Goal: Information Seeking & Learning: Learn about a topic

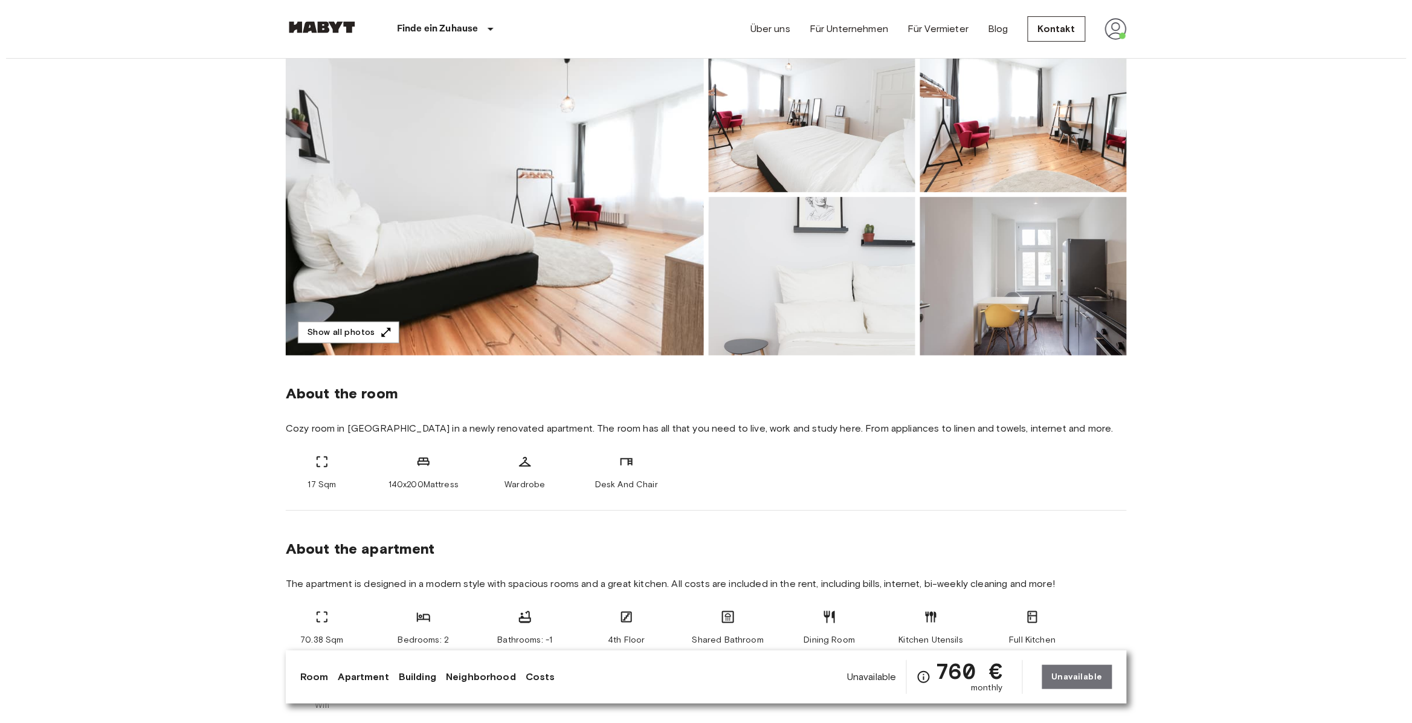
scroll to position [117, 0]
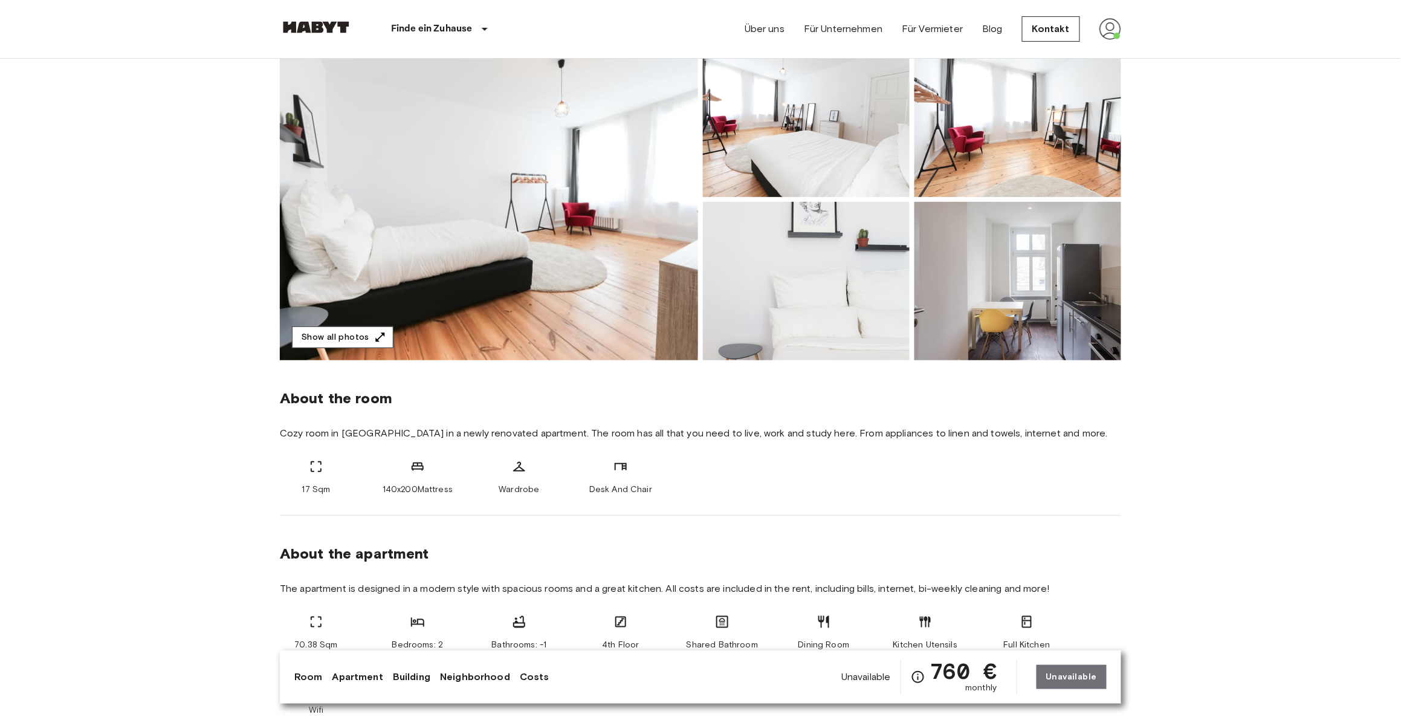
click at [330, 341] on button "Show all photos" at bounding box center [343, 337] width 102 height 22
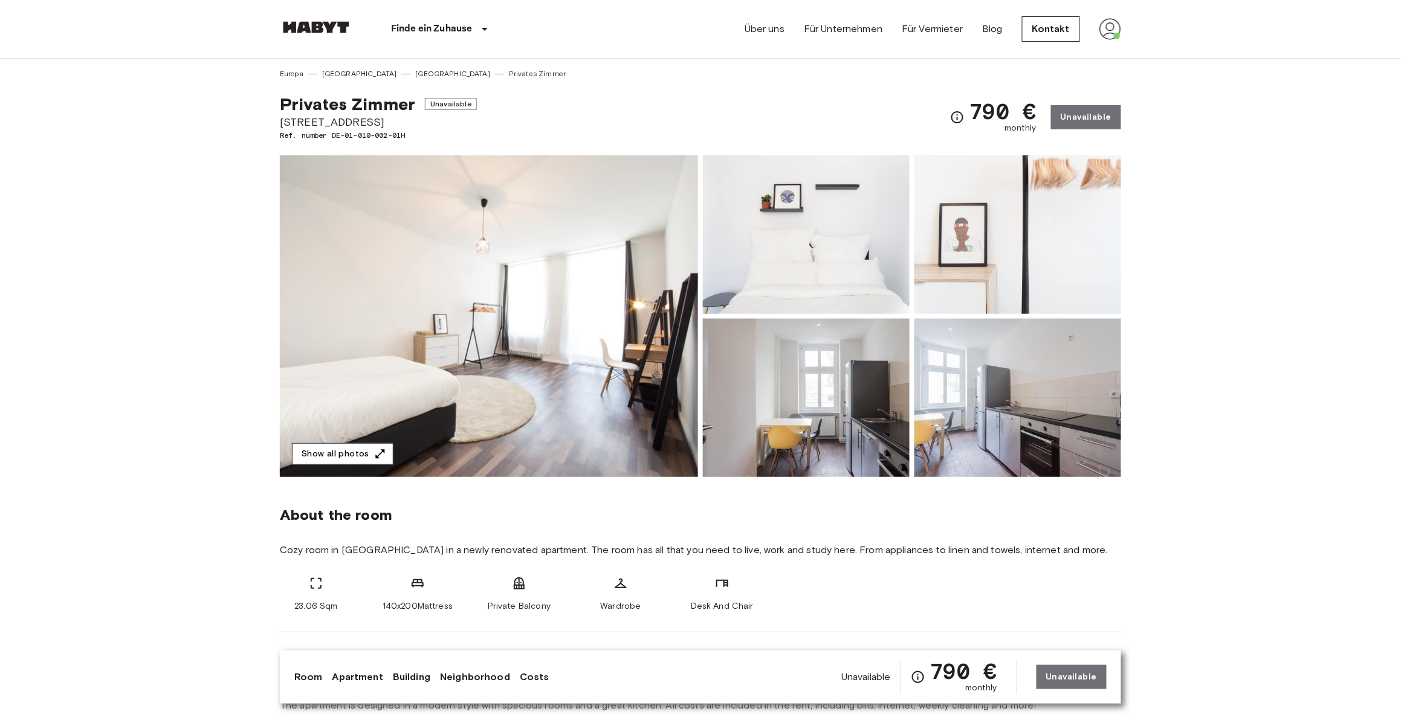
click at [363, 446] on button "Show all photos" at bounding box center [343, 454] width 102 height 22
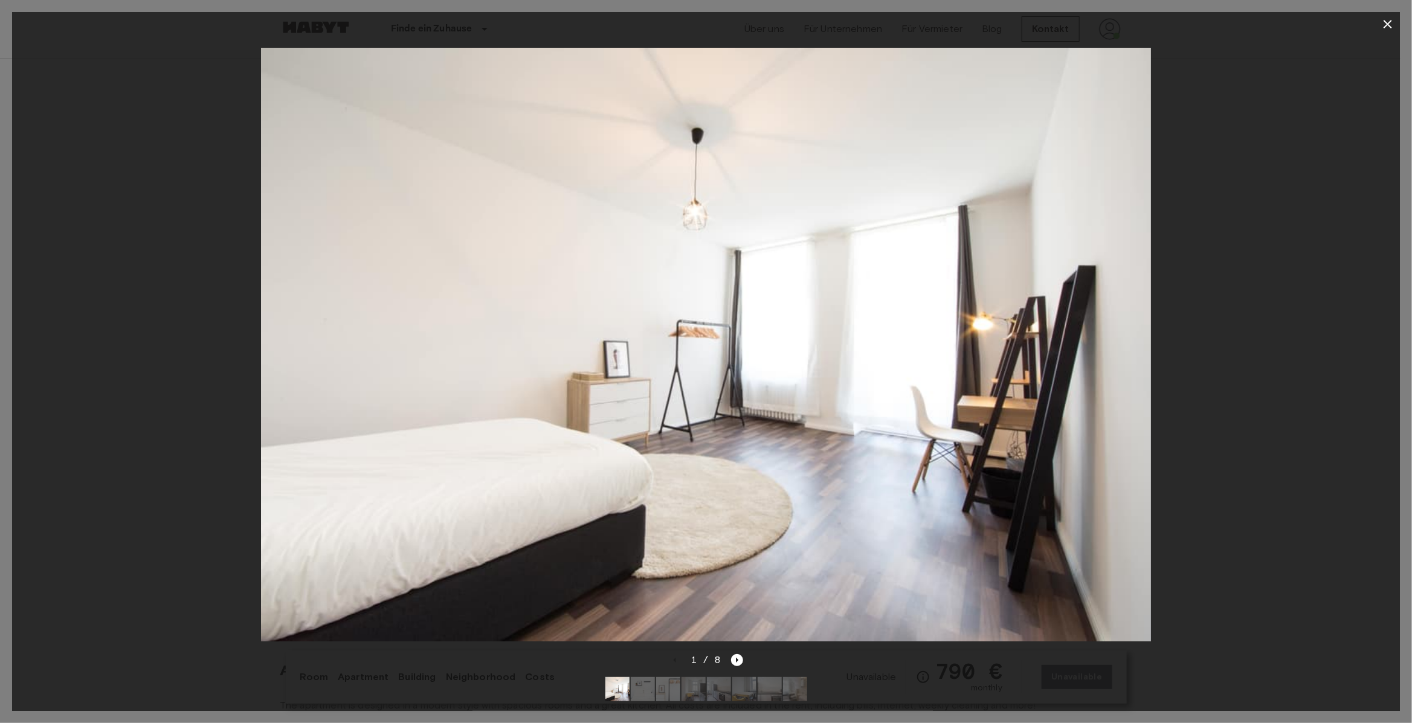
click at [1387, 24] on icon "button" at bounding box center [1388, 24] width 15 height 15
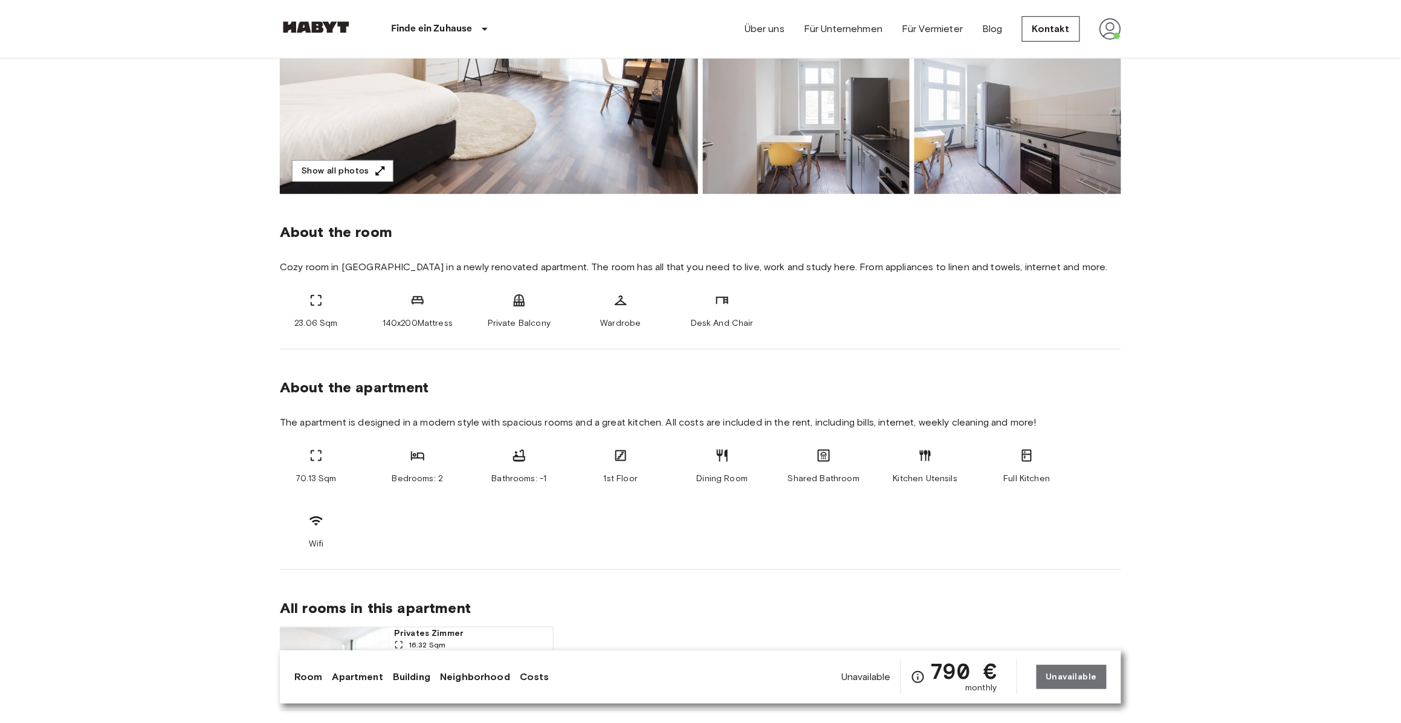
scroll to position [286, 0]
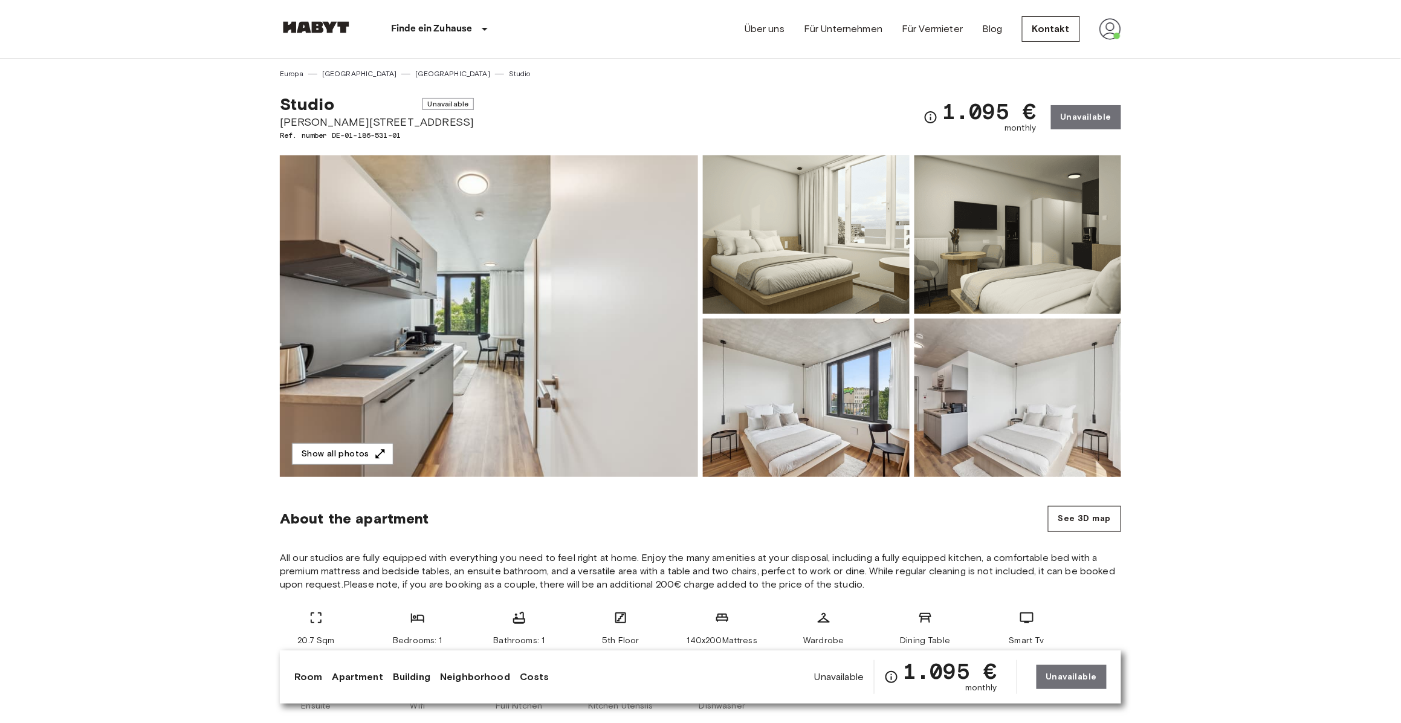
click at [326, 631] on div "20.7 Sqm" at bounding box center [316, 628] width 73 height 36
click at [329, 633] on div "20.7 Sqm" at bounding box center [316, 628] width 73 height 36
